Goal: Task Accomplishment & Management: Complete application form

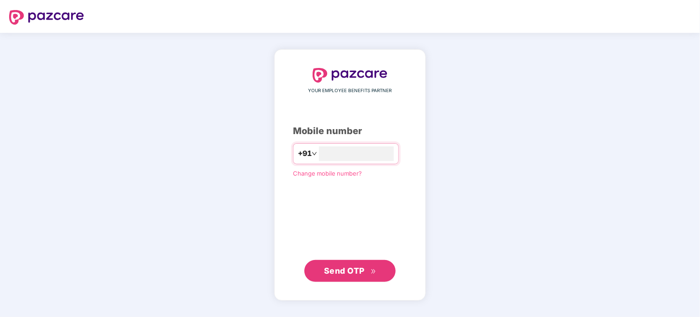
type input "**********"
click at [470, 156] on div "**********" at bounding box center [350, 175] width 700 height 284
click at [377, 272] on button "Send OTP" at bounding box center [349, 271] width 91 height 22
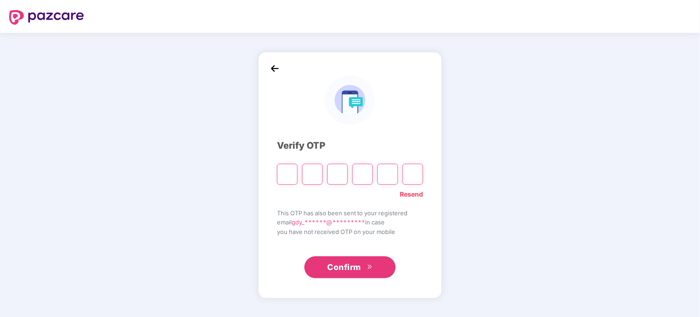
type input "*"
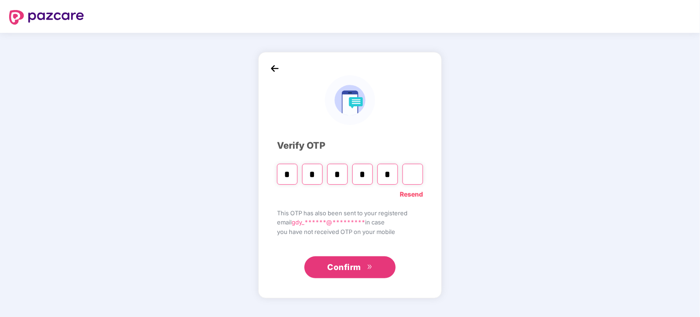
type input "*"
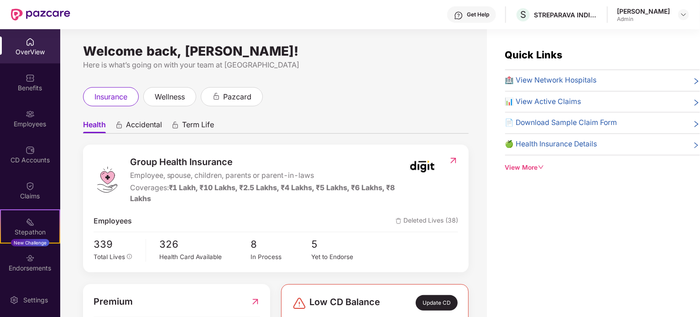
click at [648, 11] on div "[PERSON_NAME]" at bounding box center [643, 11] width 53 height 9
click at [685, 16] on img at bounding box center [683, 14] width 7 height 7
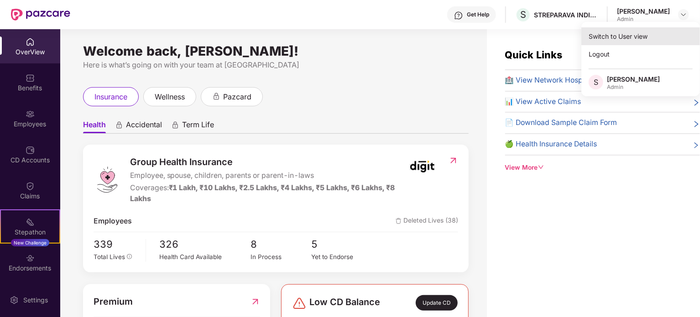
click at [628, 38] on div "Switch to User view" at bounding box center [640, 36] width 119 height 18
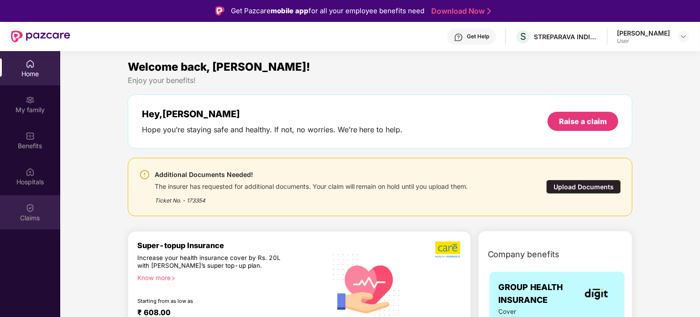
click at [29, 213] on div "Claims" at bounding box center [30, 212] width 60 height 34
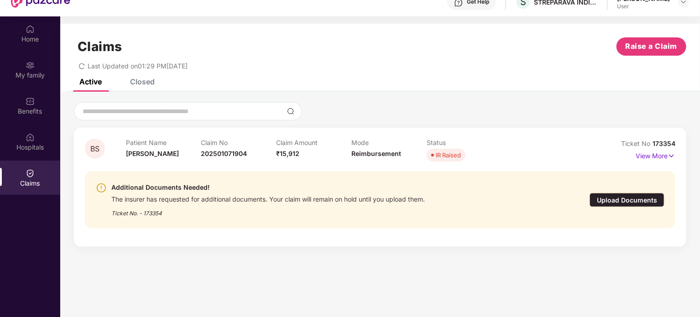
scroll to position [36, 0]
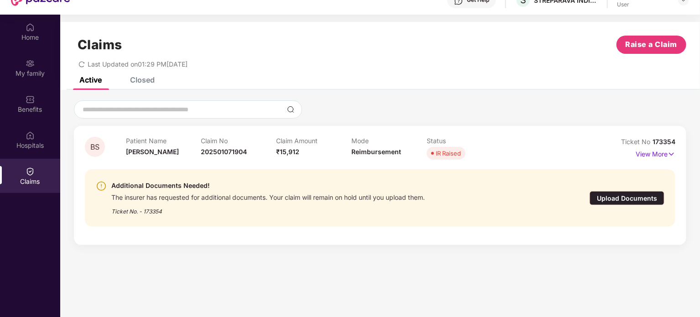
click at [623, 193] on div "Upload Documents" at bounding box center [626, 198] width 75 height 14
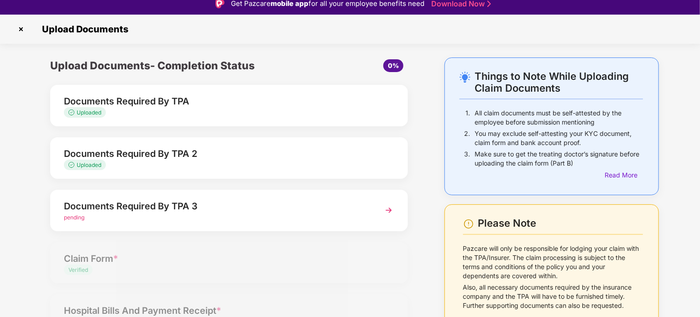
click at [387, 205] on img at bounding box center [388, 210] width 16 height 16
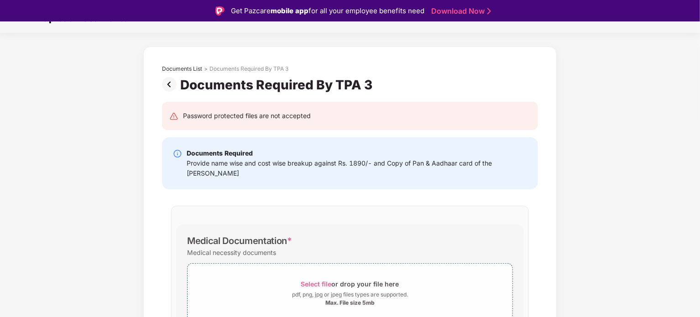
scroll to position [86, 0]
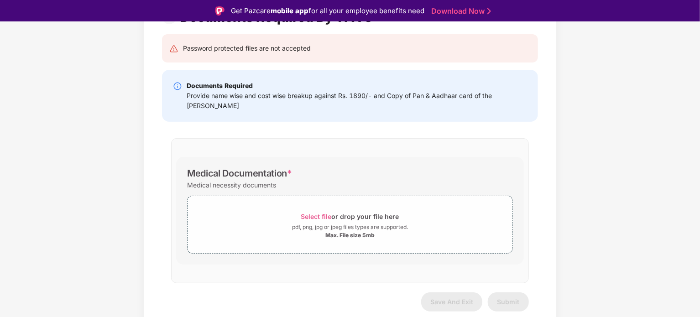
click at [405, 96] on div "Provide name wise and cost wise breakup against Rs. 1890/- and Copy of Pan & Aa…" at bounding box center [357, 101] width 340 height 20
click at [361, 215] on div "Select file or drop your file here" at bounding box center [350, 216] width 98 height 12
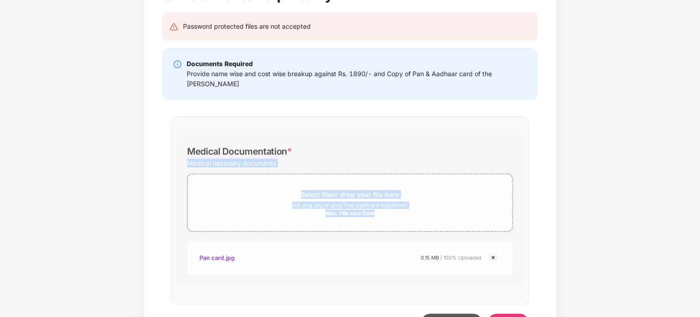
drag, startPoint x: 699, startPoint y: 136, endPoint x: 697, endPoint y: 193, distance: 56.6
click at [697, 193] on div "Documents List > Documents Required By TPA 3 Documents Required By TPA 3 Passwo…" at bounding box center [350, 159] width 700 height 404
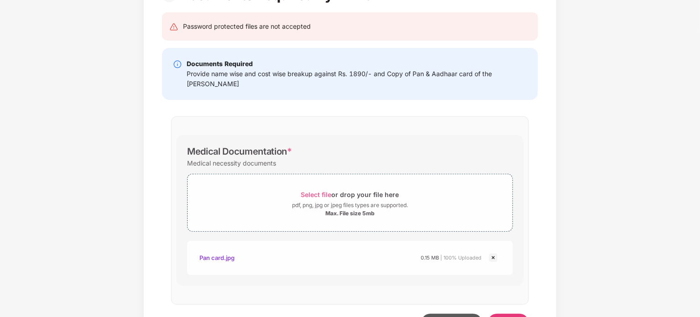
click at [563, 221] on div "Documents List > Documents Required By TPA 3 Documents Required By TPA 3 Passwo…" at bounding box center [350, 159] width 700 height 404
click at [399, 195] on div "Select file or drop your file here" at bounding box center [349, 194] width 325 height 12
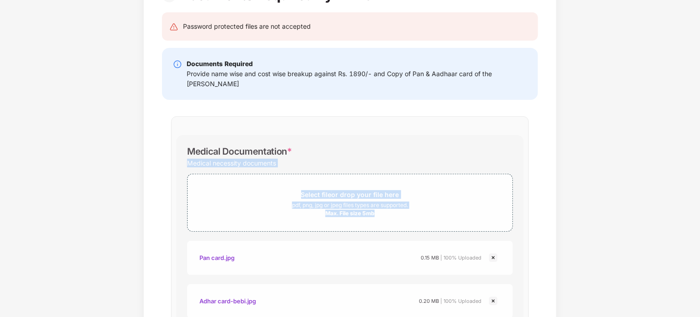
drag, startPoint x: 699, startPoint y: 105, endPoint x: 698, endPoint y: 205, distance: 99.9
click at [698, 205] on div "Documents List > Documents Required By TPA 3 Documents Required By TPA 3 Passwo…" at bounding box center [350, 180] width 700 height 447
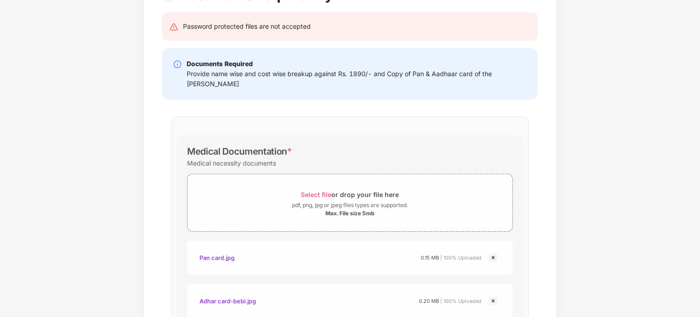
click at [661, 245] on div "Documents List > Documents Required By TPA 3 Documents Required By TPA 3 Passwo…" at bounding box center [350, 180] width 700 height 447
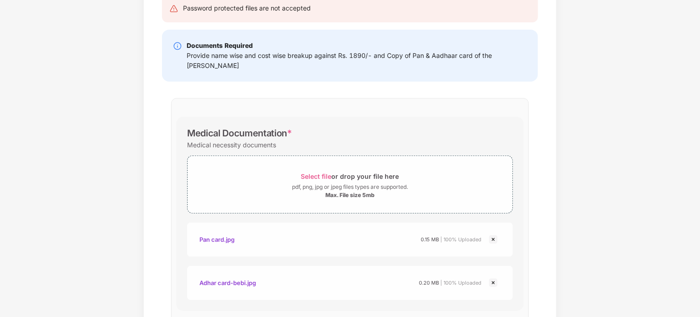
scroll to position [172, 0]
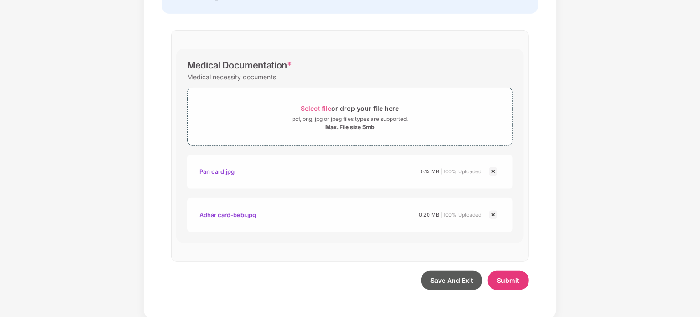
click at [239, 215] on div "Adhar card-bebi.jpg" at bounding box center [227, 215] width 57 height 16
click at [635, 135] on div "Documents List > Documents Required By TPA 3 Documents Required By TPA 3 Passwo…" at bounding box center [350, 94] width 700 height 447
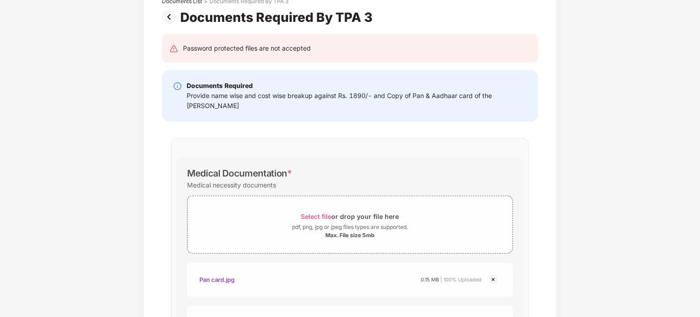
scroll to position [0, 0]
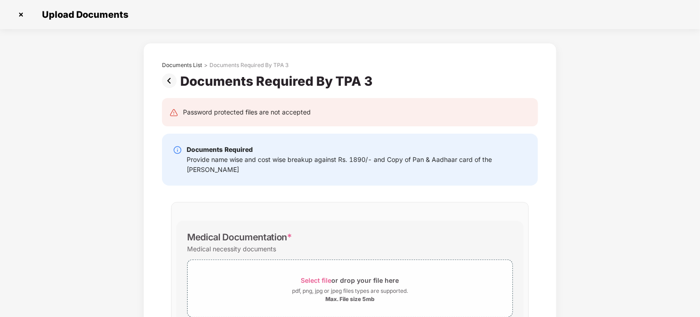
click at [313, 173] on div "Provide name wise and cost wise breakup against Rs. 1890/- and Copy of Pan & Aa…" at bounding box center [357, 165] width 340 height 20
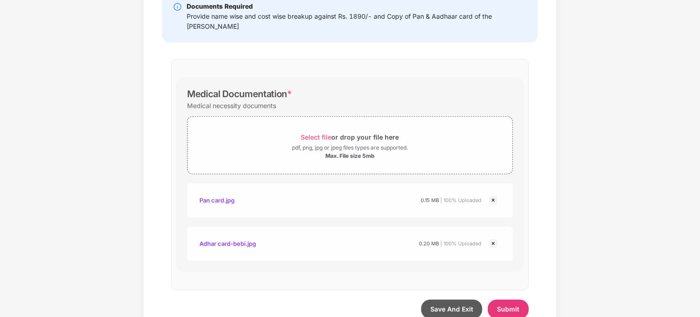
scroll to position [172, 0]
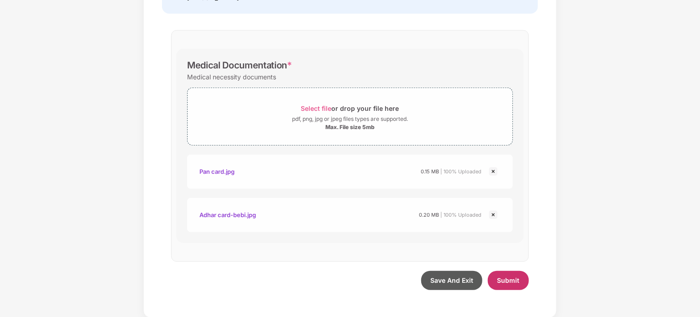
click at [510, 282] on span "Submit" at bounding box center [508, 280] width 22 height 8
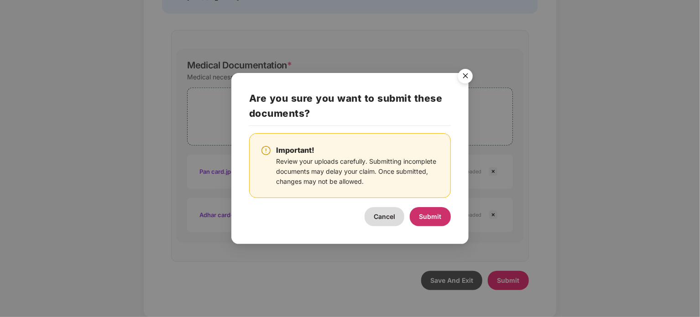
click at [438, 215] on span "Submit" at bounding box center [430, 217] width 22 height 8
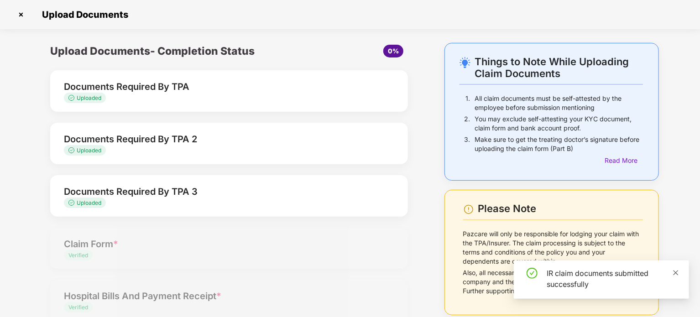
click at [677, 271] on icon "close" at bounding box center [675, 272] width 5 height 5
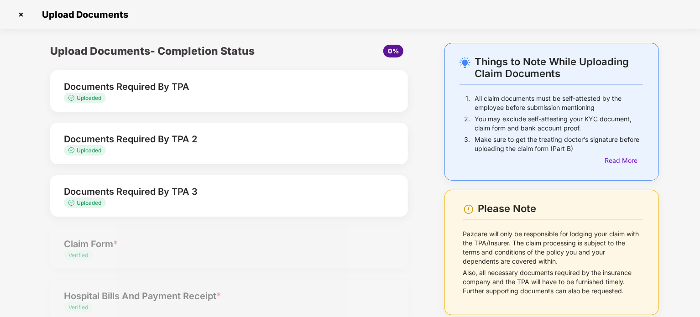
click at [427, 176] on div "Upload Documents- Completion Status 0% Documents Required By TPA Uploaded Docum…" at bounding box center [228, 266] width 403 height 447
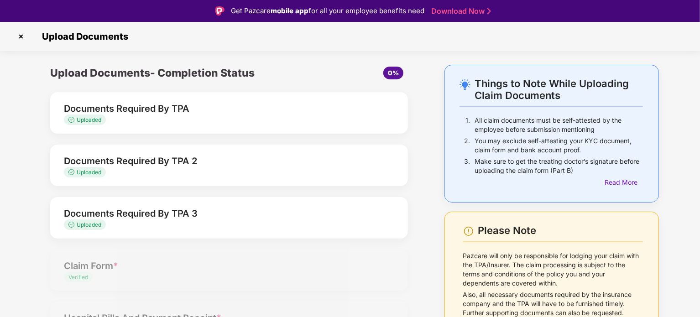
click at [18, 32] on img at bounding box center [21, 36] width 15 height 15
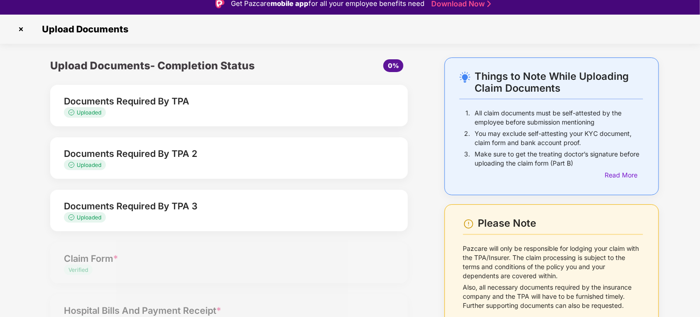
click at [21, 29] on img at bounding box center [21, 29] width 15 height 15
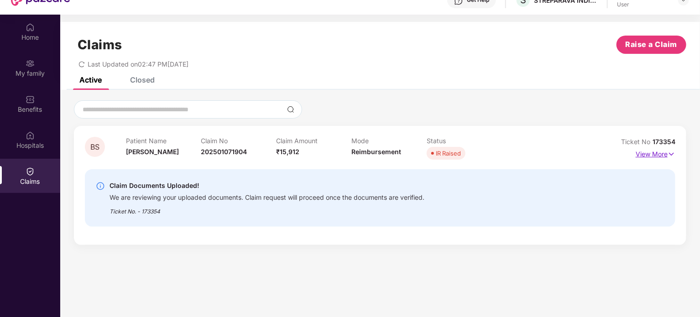
click at [655, 149] on p "View More" at bounding box center [655, 153] width 40 height 12
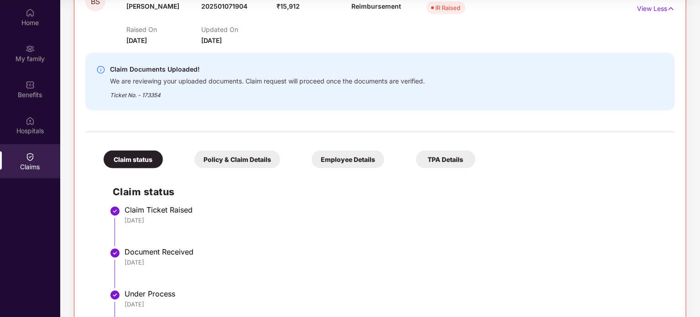
scroll to position [116, 0]
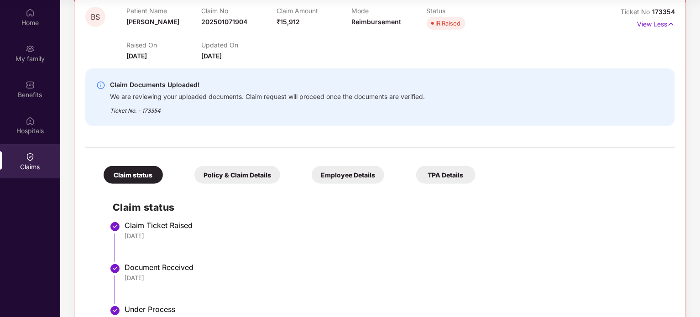
click at [237, 176] on div "Policy & Claim Details" at bounding box center [237, 175] width 86 height 18
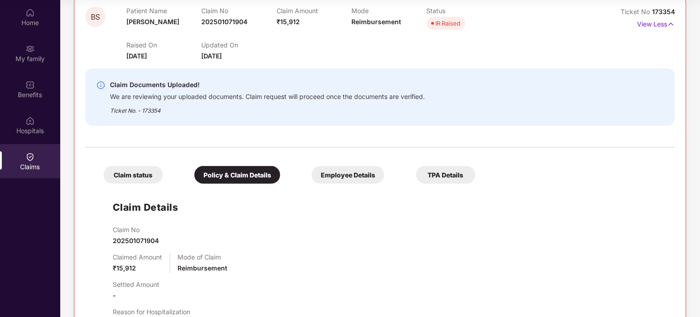
click at [354, 182] on div "Employee Details" at bounding box center [348, 175] width 73 height 18
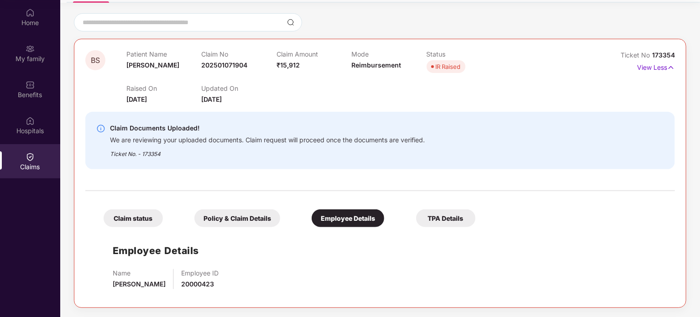
scroll to position [72, 0]
click at [445, 220] on div "TPA Details" at bounding box center [445, 219] width 59 height 18
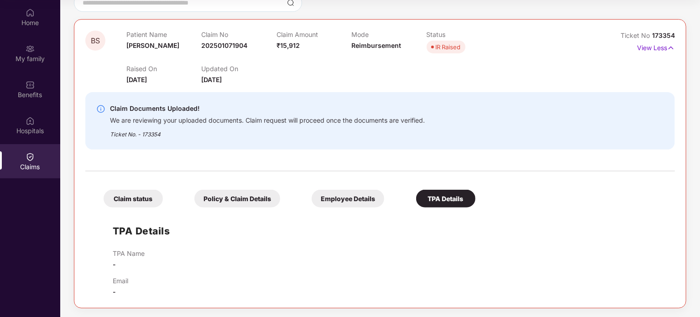
click at [130, 193] on div "Claim status" at bounding box center [133, 199] width 59 height 18
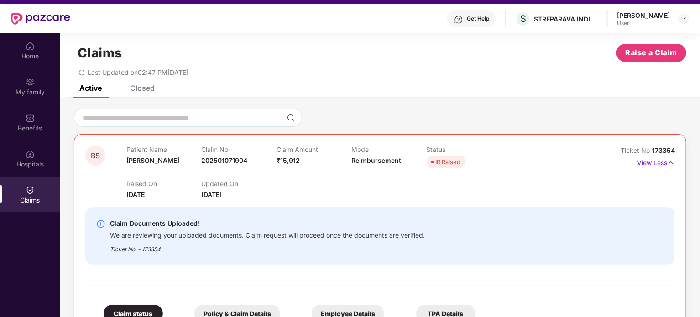
scroll to position [0, 0]
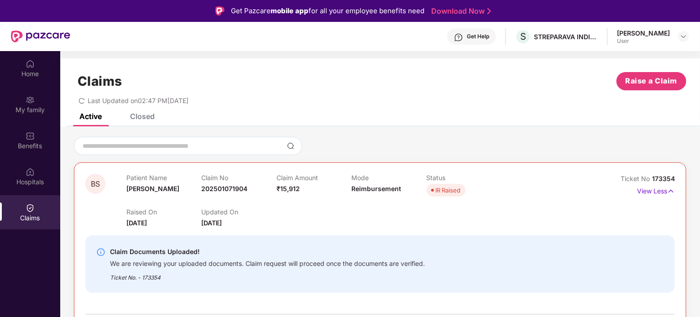
click at [141, 120] on div "Closed" at bounding box center [142, 116] width 25 height 9
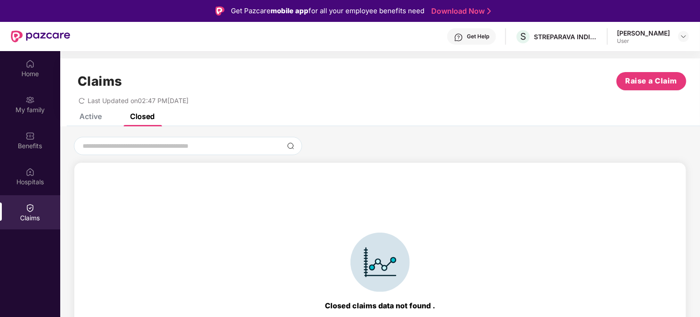
click at [104, 114] on div "Active Closed" at bounding box center [110, 116] width 89 height 20
click at [85, 113] on div "Active" at bounding box center [90, 116] width 22 height 9
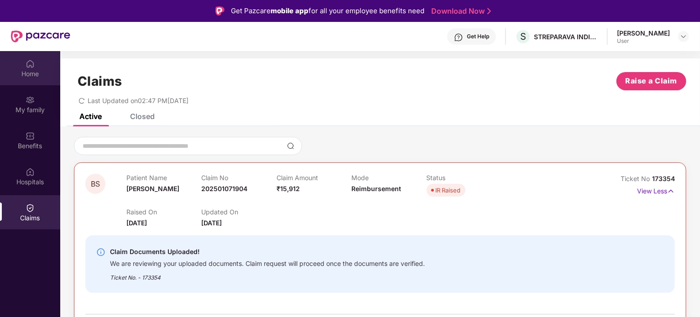
click at [32, 73] on div "Home" at bounding box center [30, 73] width 60 height 9
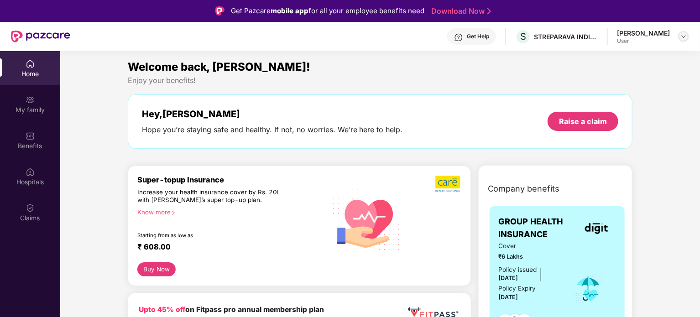
click at [679, 36] on div at bounding box center [683, 36] width 11 height 11
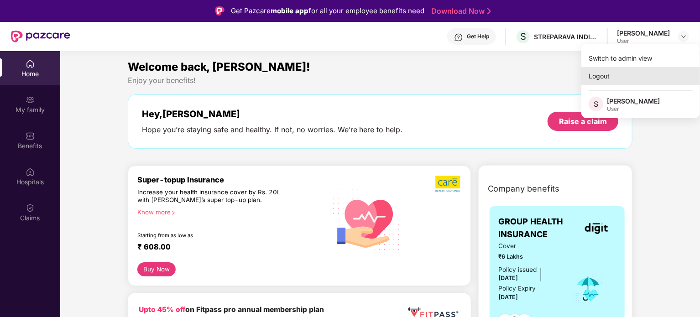
click at [598, 75] on div "Logout" at bounding box center [640, 76] width 119 height 18
